Goal: Find contact information: Find contact information

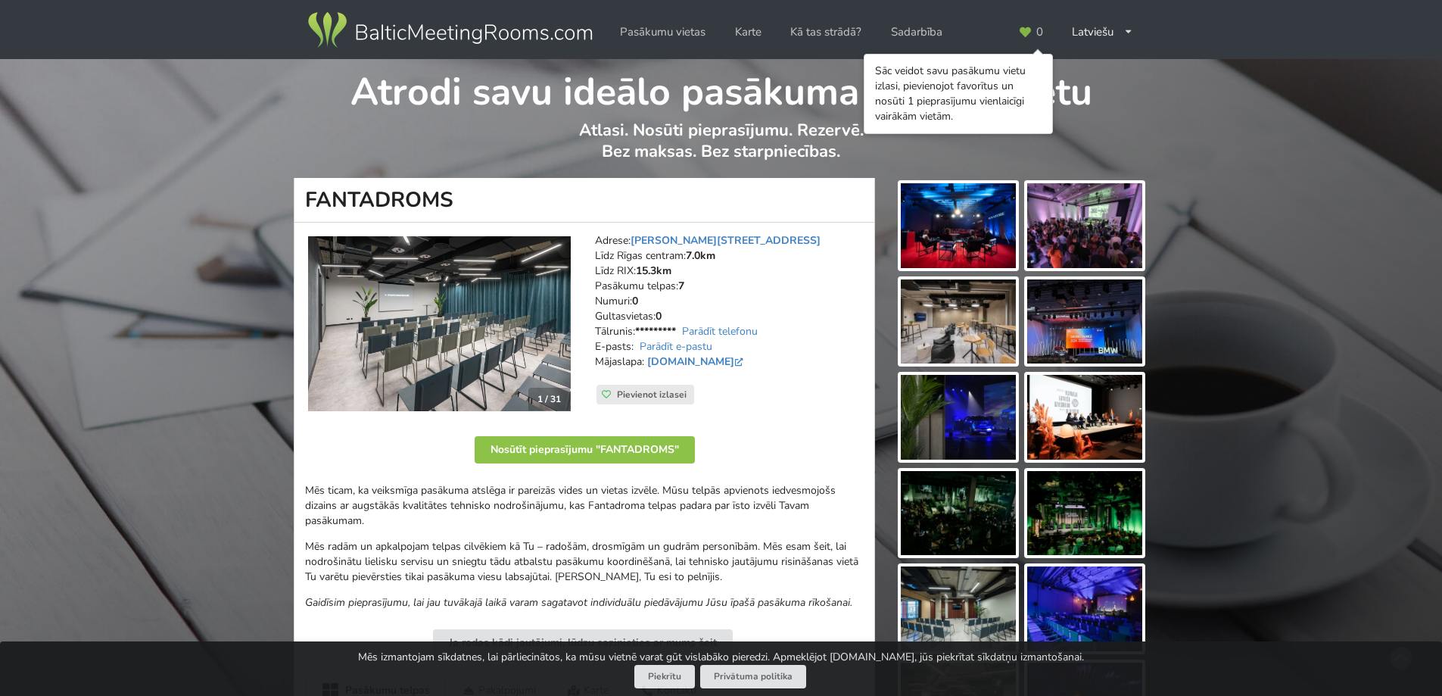
click at [1103, 329] on img at bounding box center [1084, 321] width 115 height 85
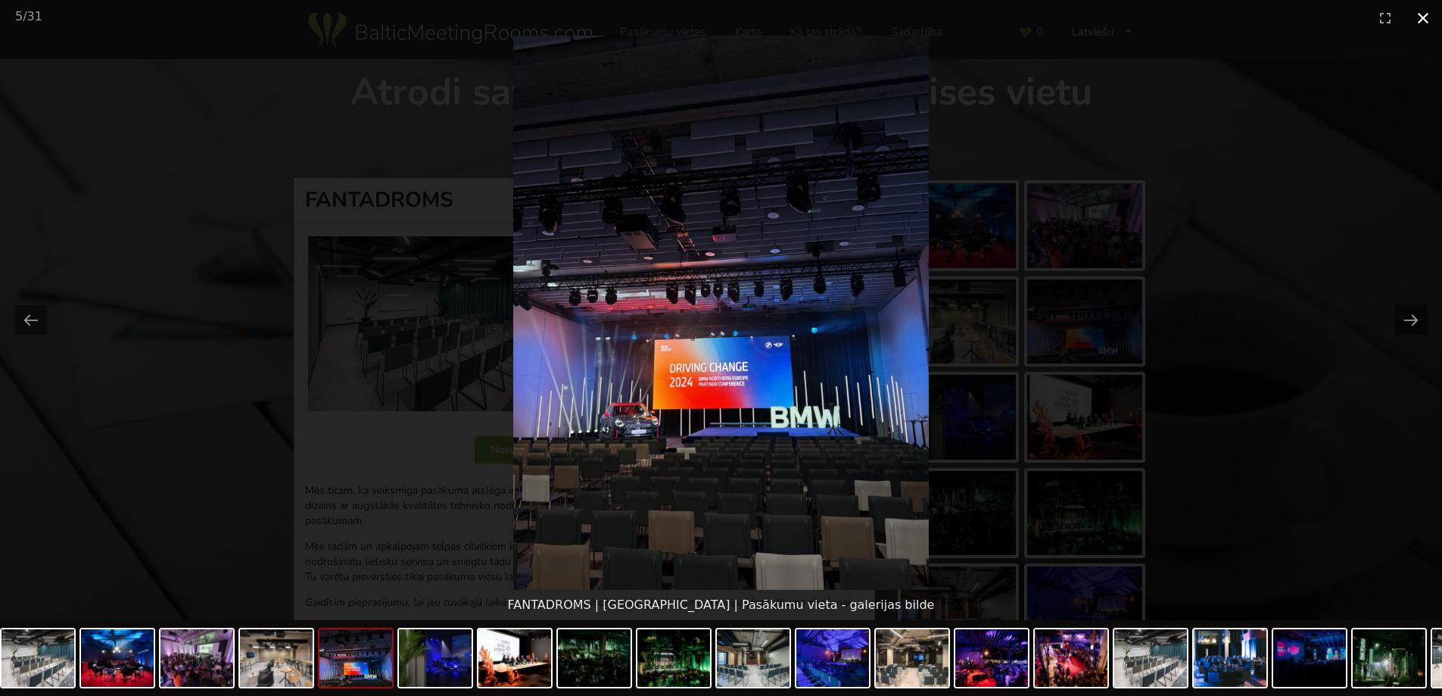
click at [1420, 20] on button "Close gallery" at bounding box center [1423, 18] width 38 height 36
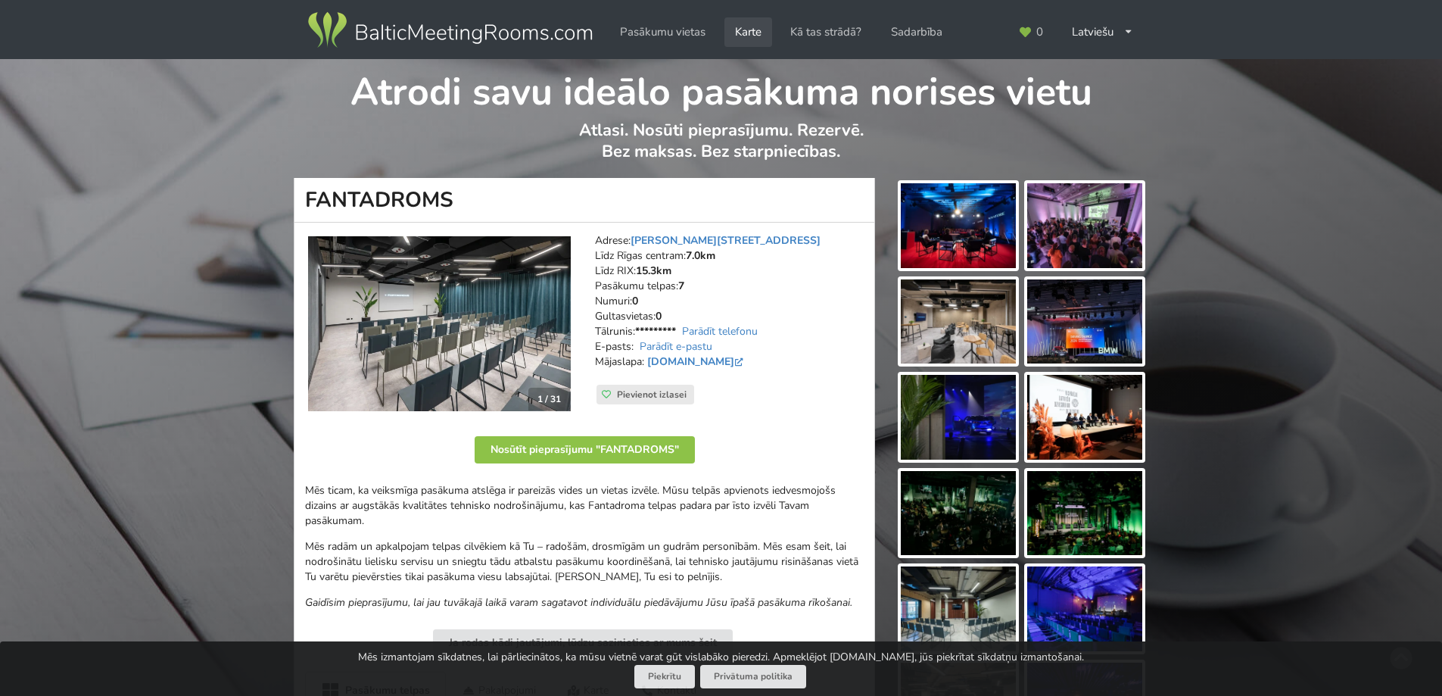
click at [753, 27] on link "Karte" at bounding box center [749, 32] width 48 height 30
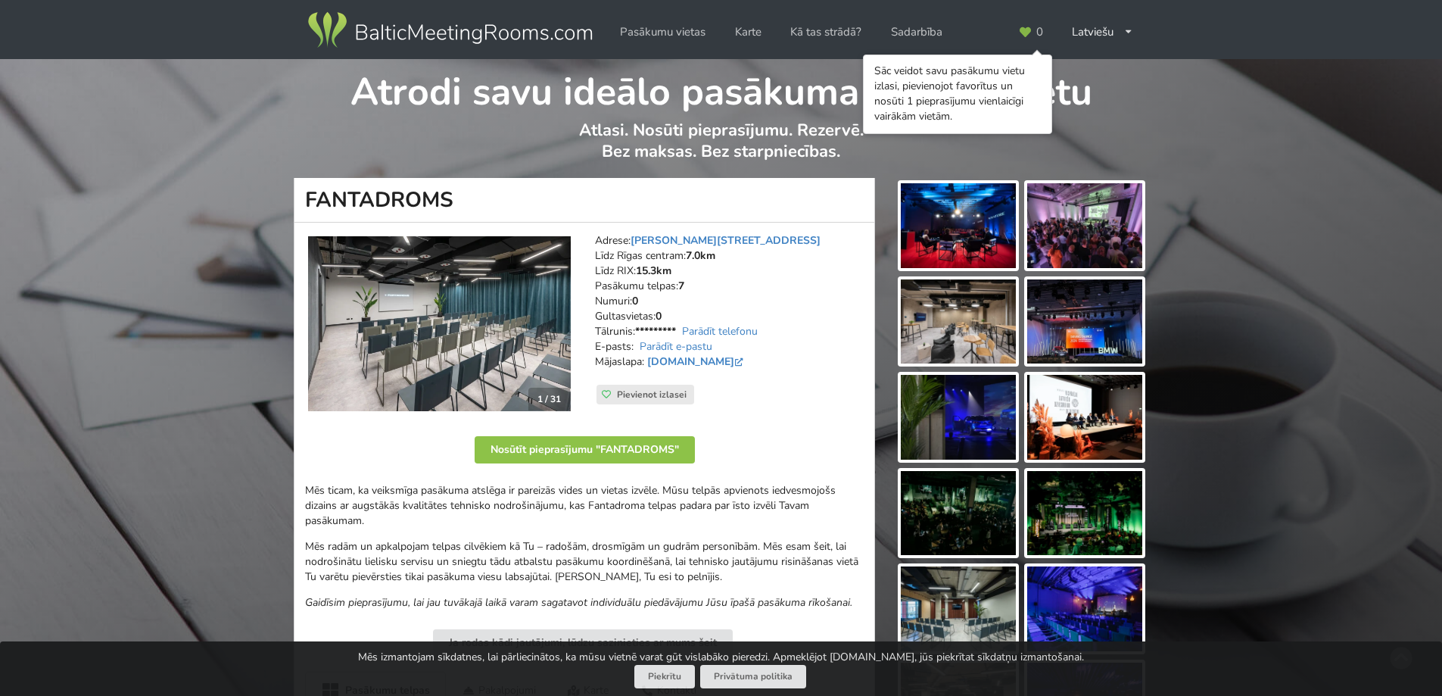
click at [1061, 508] on img at bounding box center [1084, 513] width 115 height 85
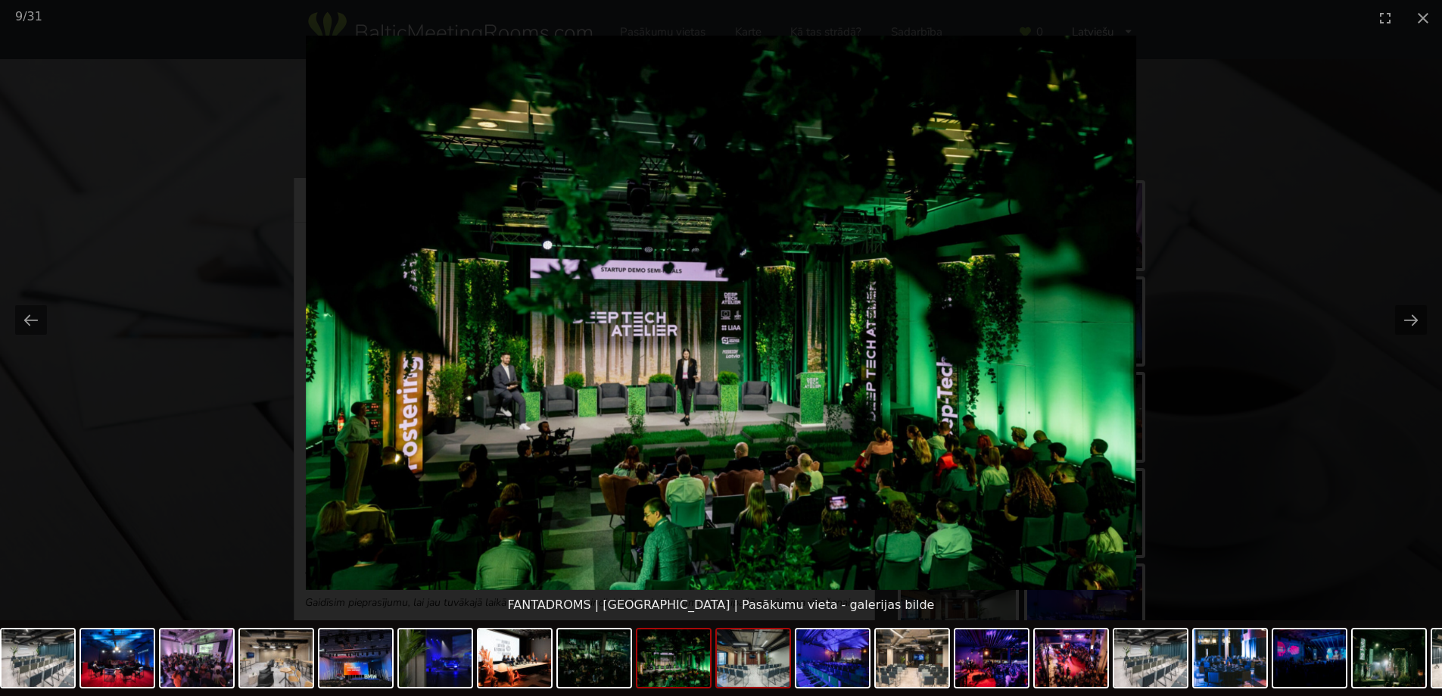
click at [778, 666] on img at bounding box center [753, 658] width 73 height 58
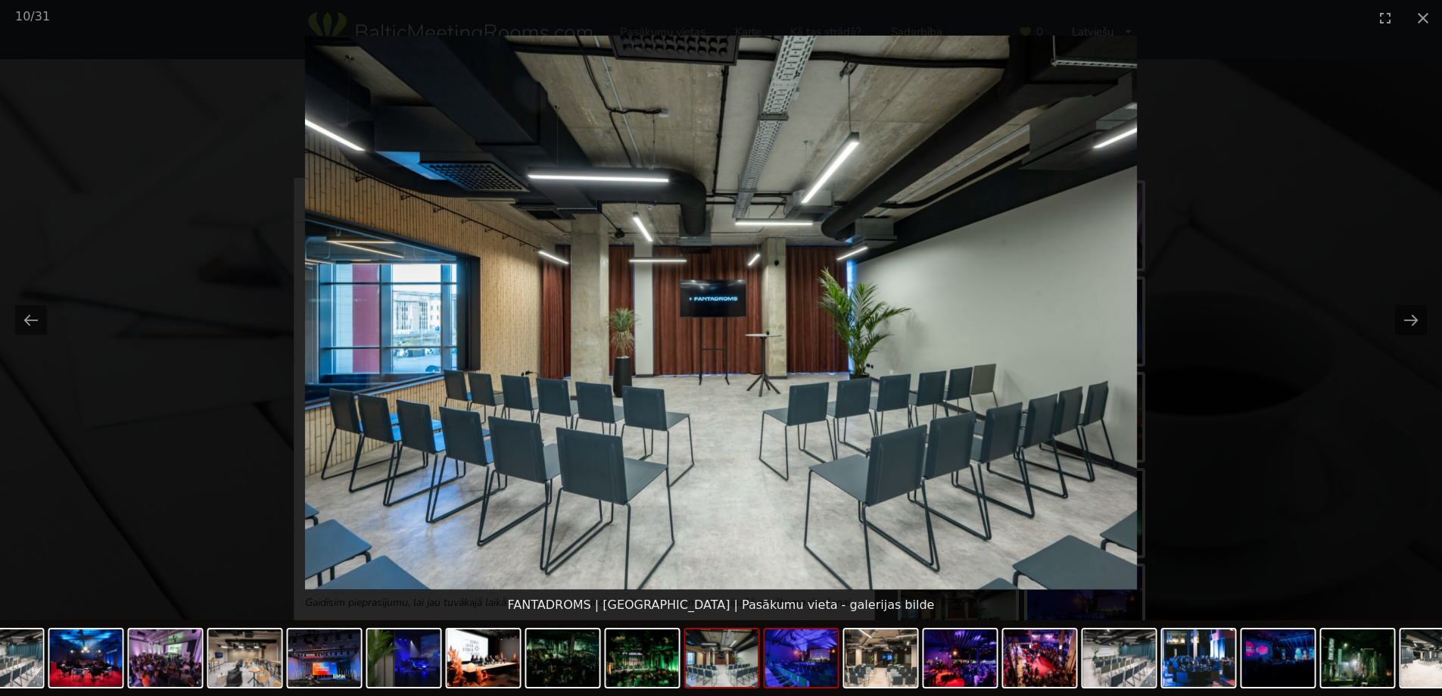
click at [818, 663] on img at bounding box center [801, 658] width 73 height 58
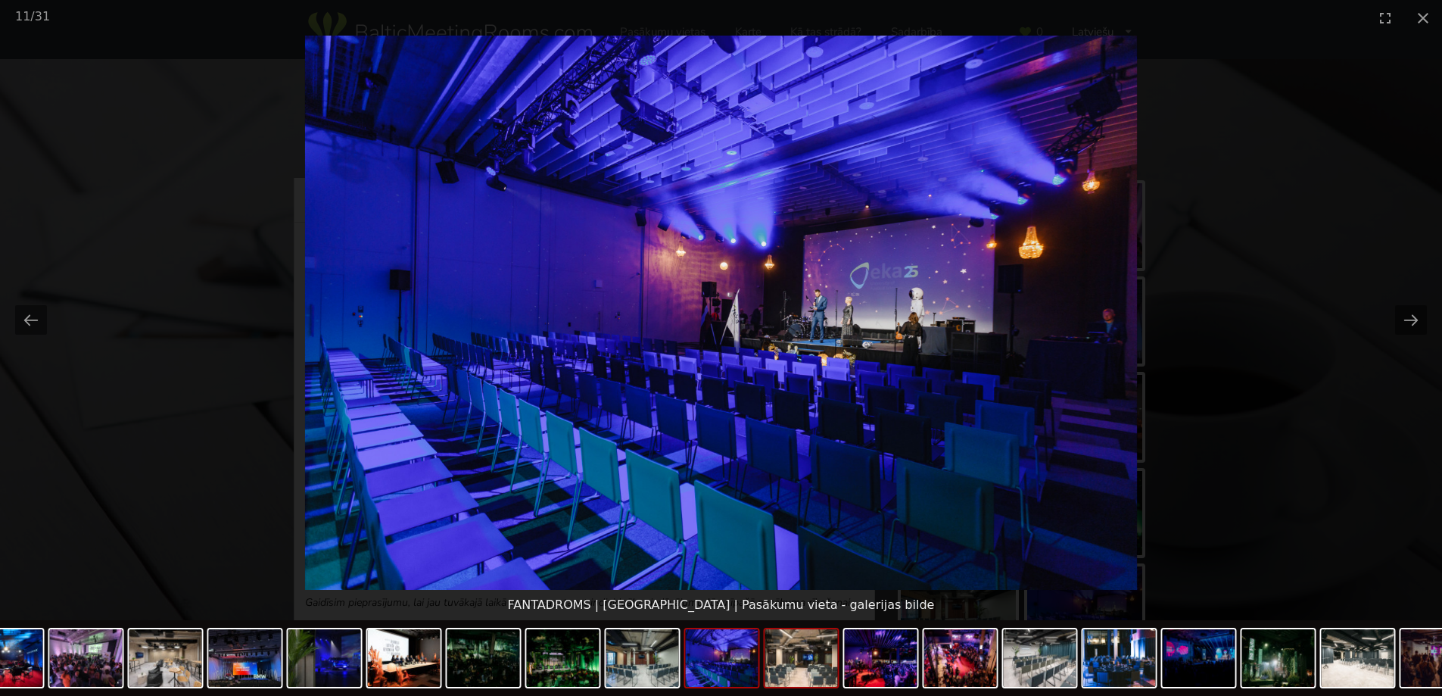
click at [814, 664] on img at bounding box center [801, 658] width 73 height 58
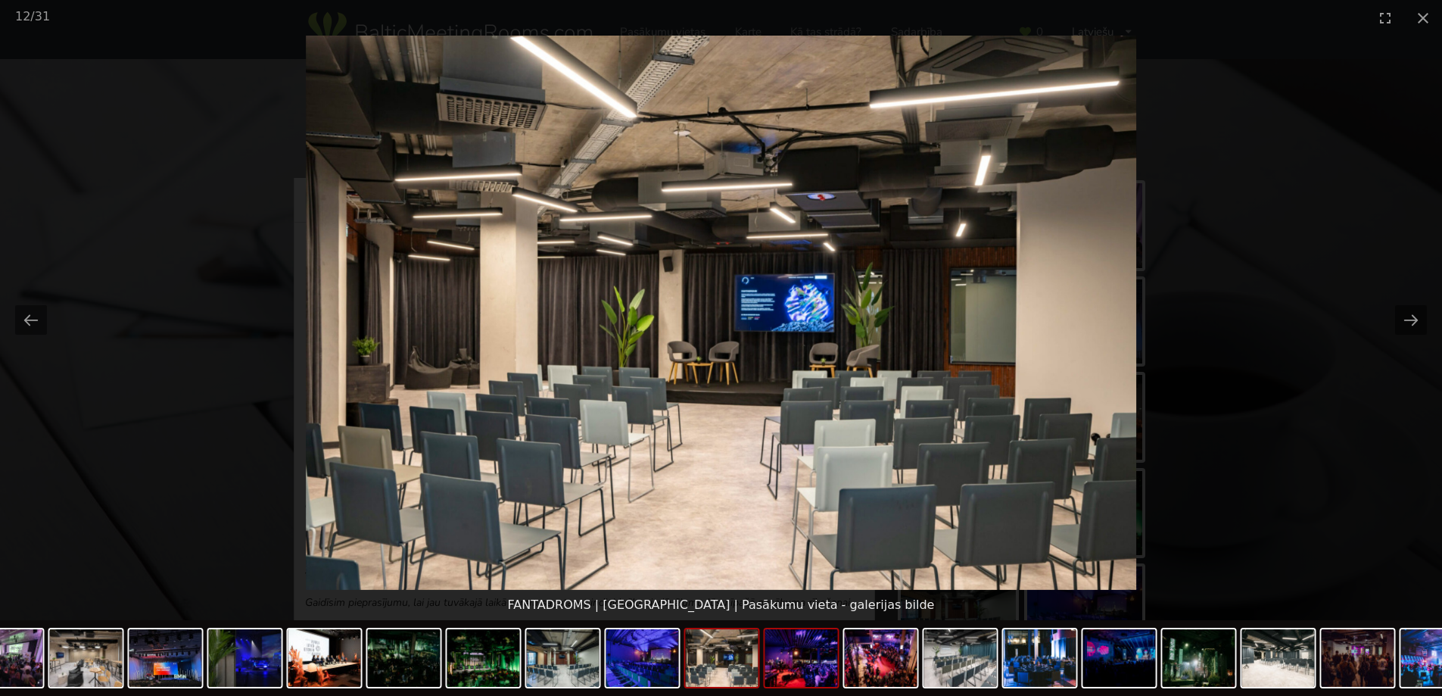
click at [799, 673] on img at bounding box center [801, 658] width 73 height 58
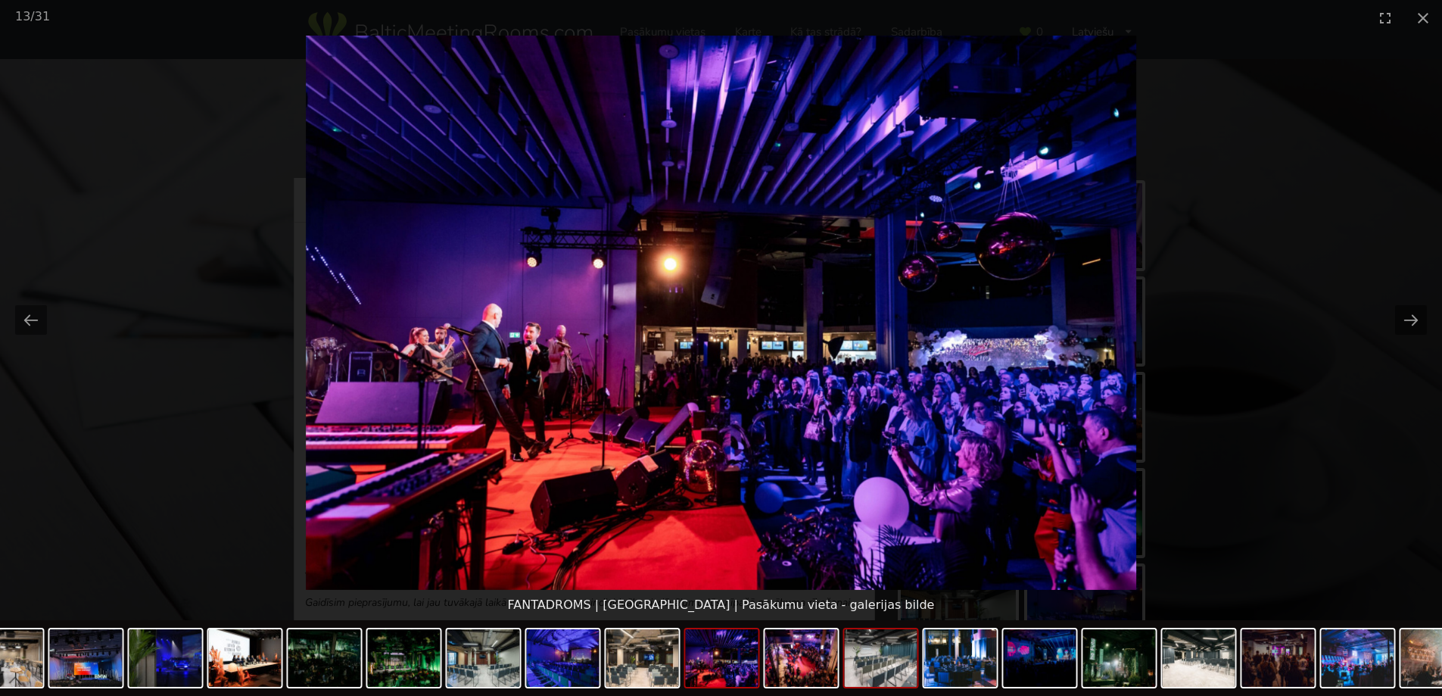
click at [871, 671] on img at bounding box center [881, 658] width 73 height 58
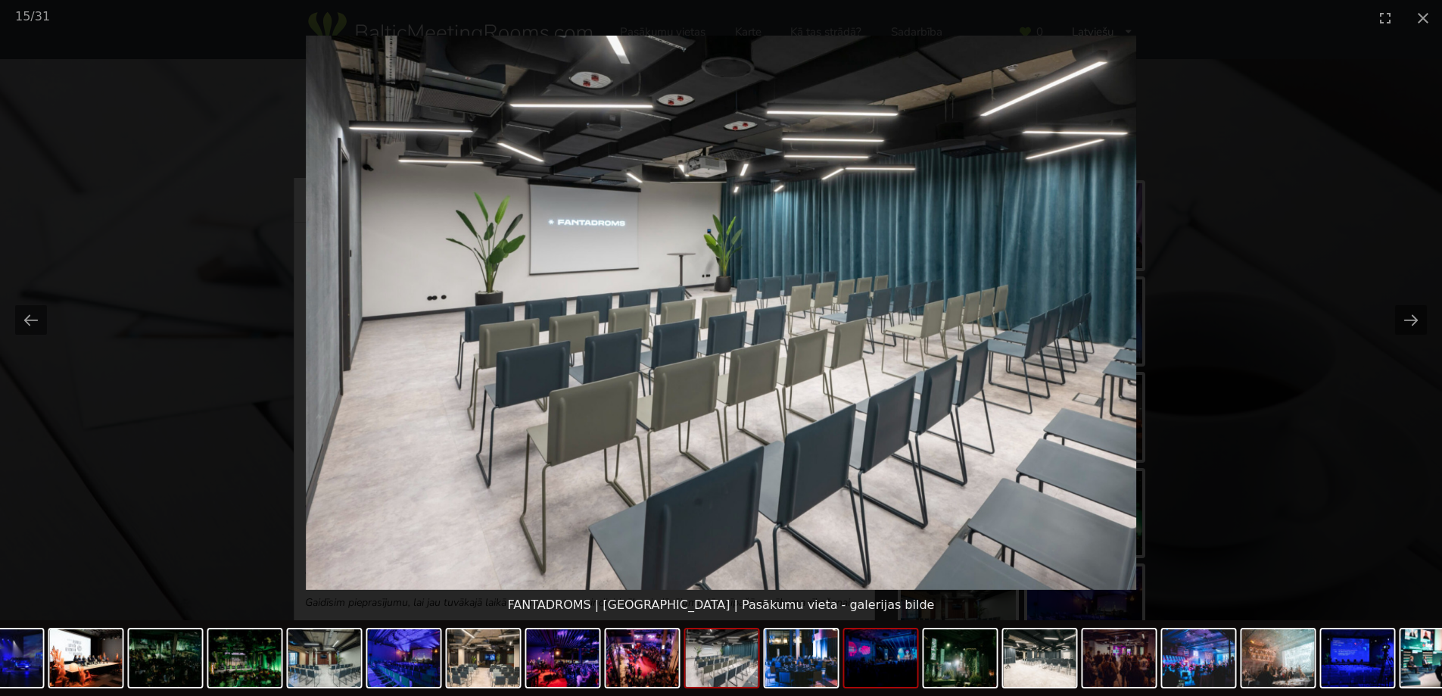
click at [893, 668] on img at bounding box center [881, 658] width 73 height 58
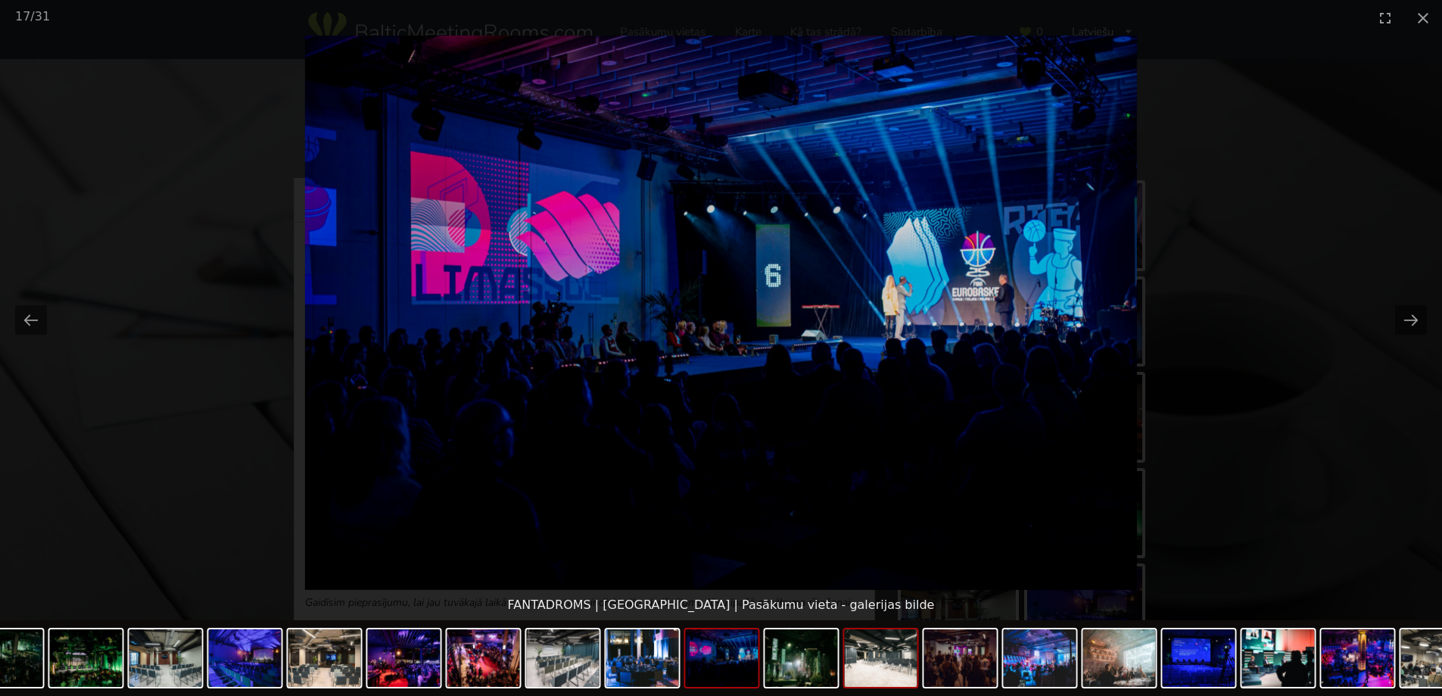
click at [902, 665] on img at bounding box center [881, 658] width 73 height 58
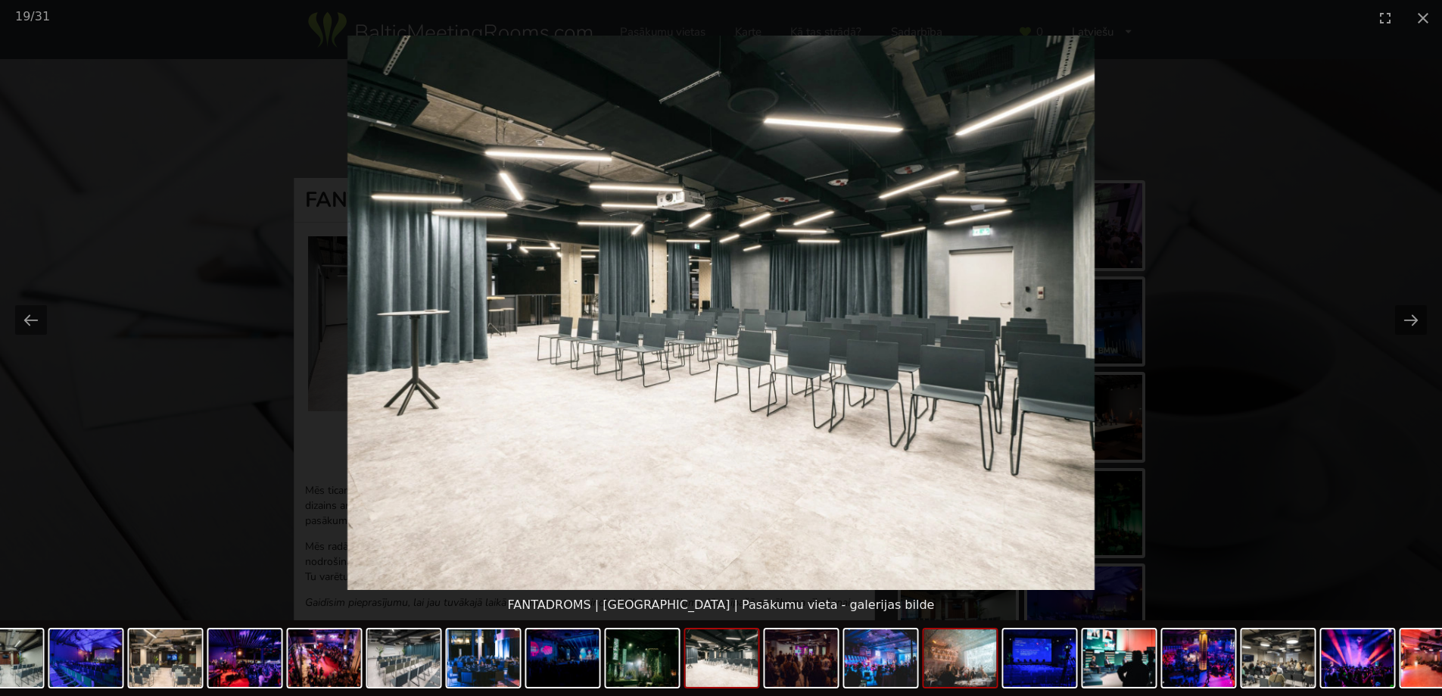
click at [947, 669] on img at bounding box center [960, 658] width 73 height 58
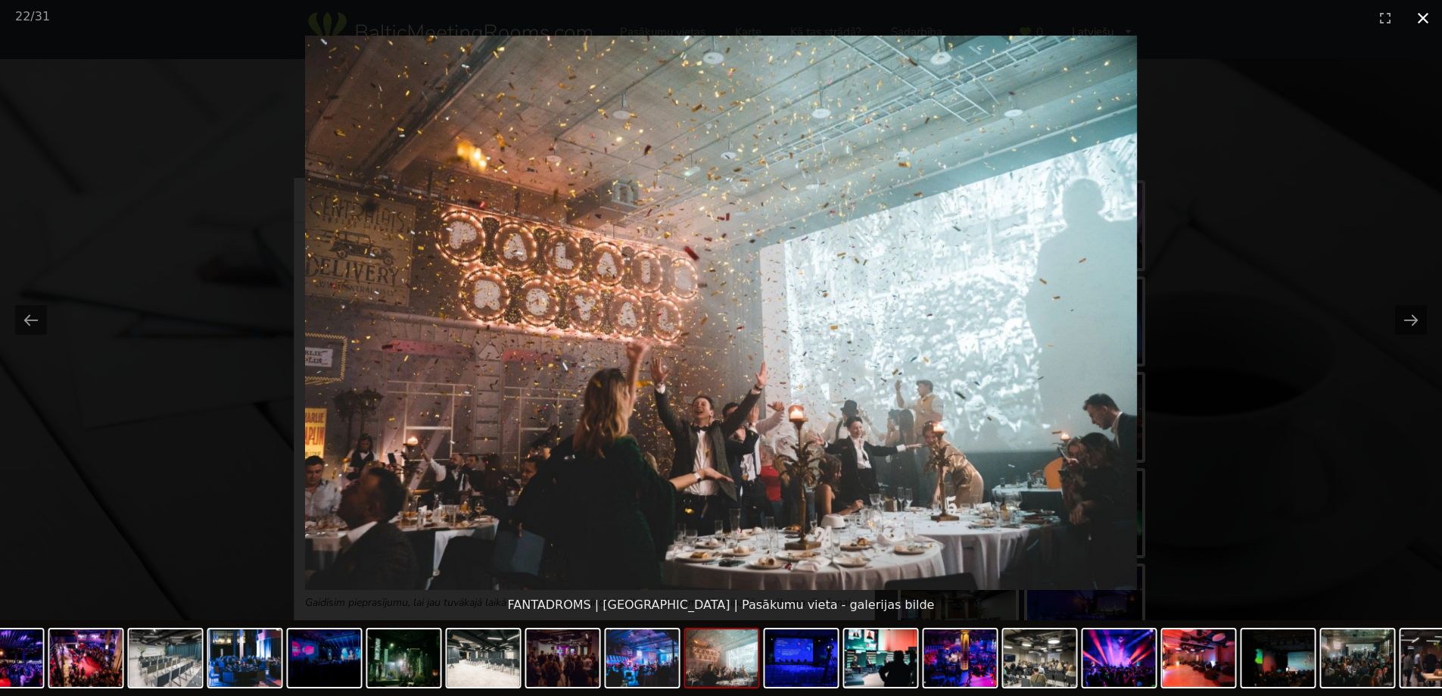
click at [1429, 14] on button "Close gallery" at bounding box center [1423, 18] width 38 height 36
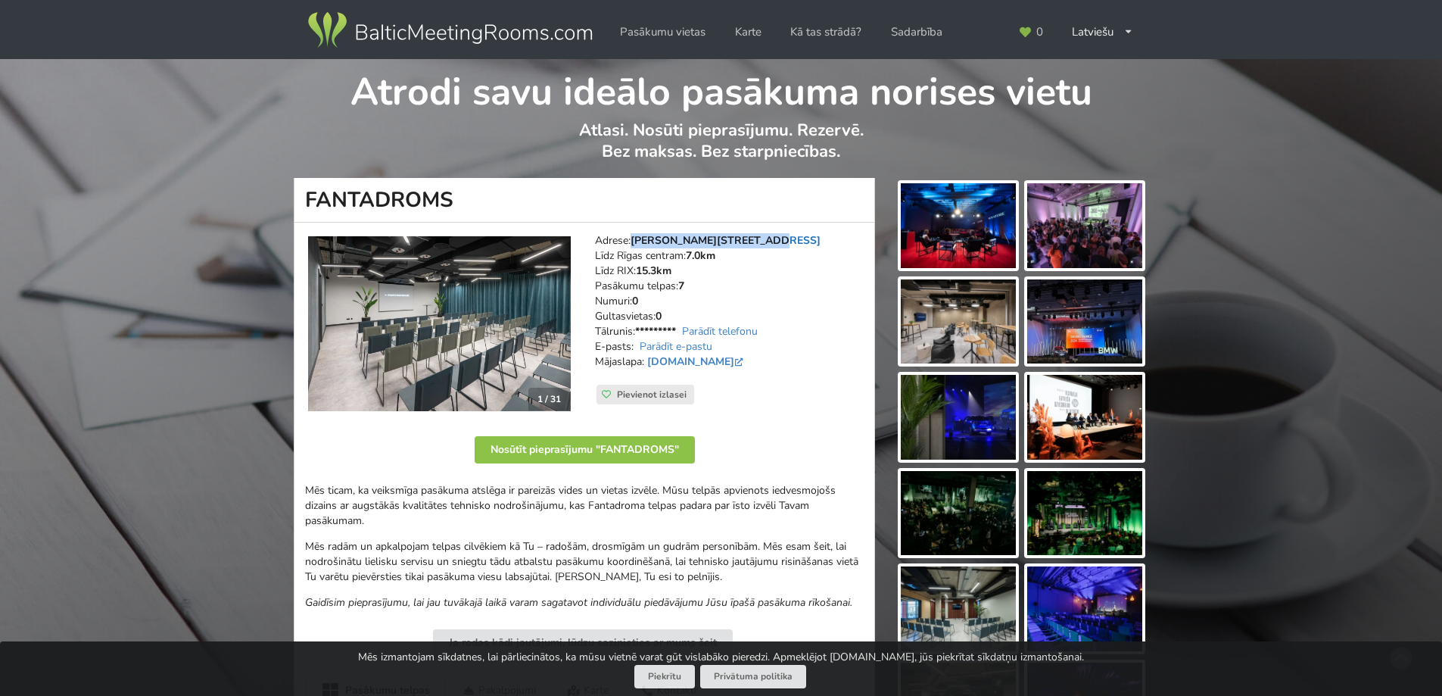
drag, startPoint x: 633, startPoint y: 240, endPoint x: 760, endPoint y: 242, distance: 127.2
click at [760, 242] on address "Adrese: [PERSON_NAME][STREET_ADDRESS] Rīgas centram: 7.0km Līdz RIX: 15.3km [GE…" at bounding box center [729, 308] width 269 height 151
copy link "[PERSON_NAME][STREET_ADDRESS]"
